Goal: Check status: Check status

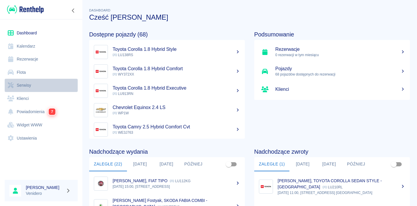
click at [22, 85] on link "Serwisy" at bounding box center [41, 85] width 73 height 13
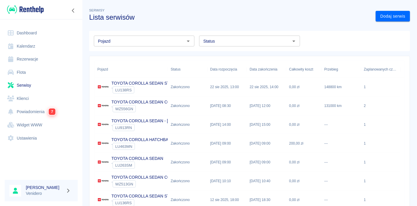
click at [105, 44] on input "Pojazd" at bounding box center [139, 40] width 87 height 7
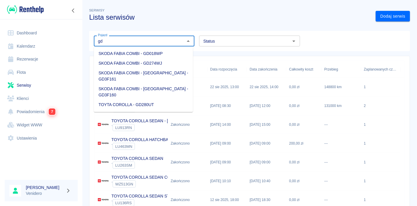
click at [128, 100] on li "TOYTA COROLLA - GD280UT" at bounding box center [143, 105] width 99 height 10
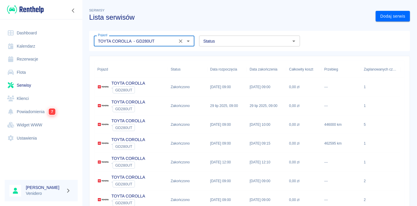
type input "TOYTA COROLLA - GD280UT"
click at [131, 84] on p "TOYTA COROLLA" at bounding box center [128, 83] width 34 height 6
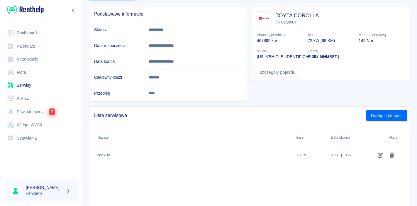
scroll to position [40, 0]
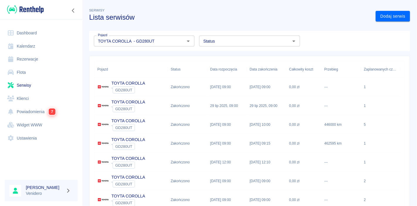
click at [129, 102] on p "TOYTA COROLLA" at bounding box center [128, 102] width 34 height 6
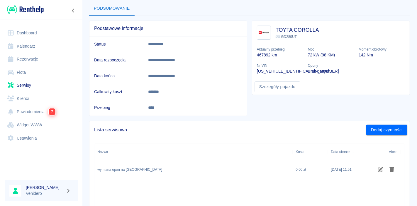
scroll to position [28, 0]
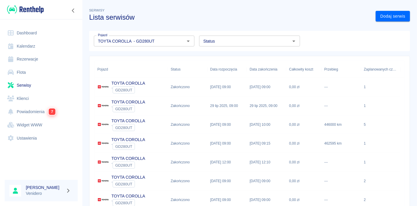
click at [139, 118] on p "TOYTA COROLLA" at bounding box center [128, 121] width 34 height 6
click at [142, 137] on p "TOYTA COROLLA" at bounding box center [128, 139] width 34 height 6
click at [138, 176] on p "TOYTA COROLLA" at bounding box center [128, 177] width 34 height 6
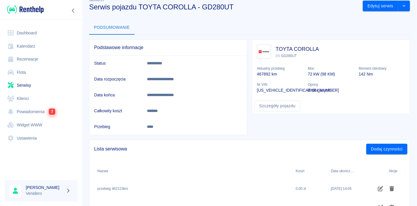
scroll to position [4, 0]
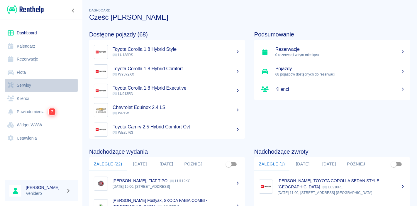
click at [31, 87] on link "Serwisy" at bounding box center [41, 85] width 73 height 13
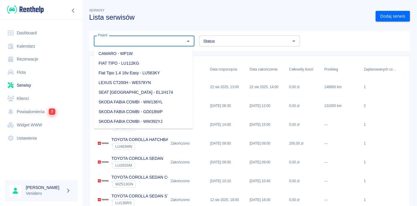
click at [124, 43] on input "Pojazd" at bounding box center [139, 40] width 87 height 7
type input "s"
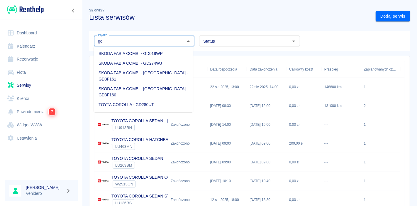
click at [124, 100] on li "TOYTA COROLLA - GD280UT" at bounding box center [143, 105] width 99 height 10
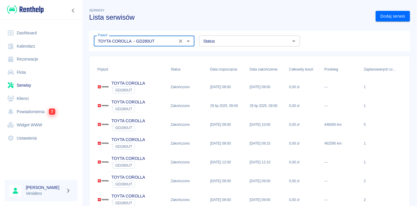
type input "TOYTA COROLLA - GD280UT"
click at [128, 85] on p "TOYTA COROLLA" at bounding box center [128, 83] width 34 height 6
click at [132, 101] on p "TOYTA COROLLA" at bounding box center [128, 102] width 34 height 6
click at [126, 121] on p "TOYTA COROLLA" at bounding box center [128, 121] width 34 height 6
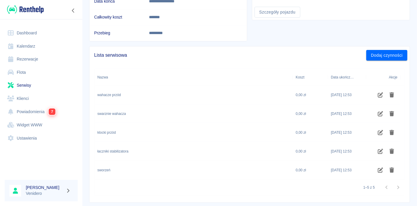
scroll to position [116, 0]
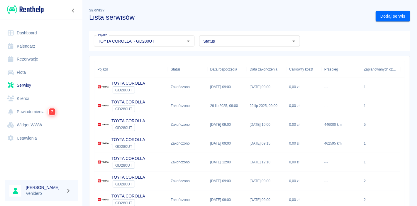
click at [131, 141] on p "TOYTA COROLLA" at bounding box center [128, 139] width 34 height 6
click at [140, 164] on div "` GD280UT" at bounding box center [128, 164] width 34 height 7
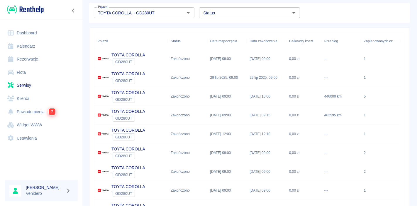
scroll to position [32, 0]
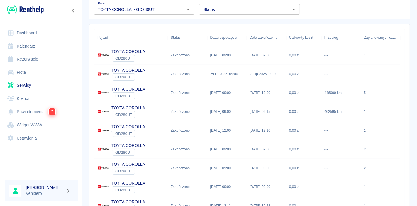
click at [124, 146] on p "TOYTA COROLLA" at bounding box center [128, 145] width 34 height 6
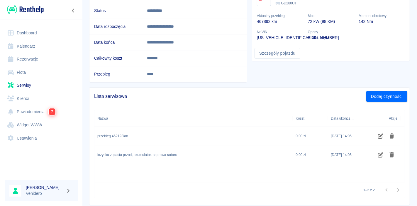
scroll to position [65, 0]
